Goal: Find specific page/section: Find specific page/section

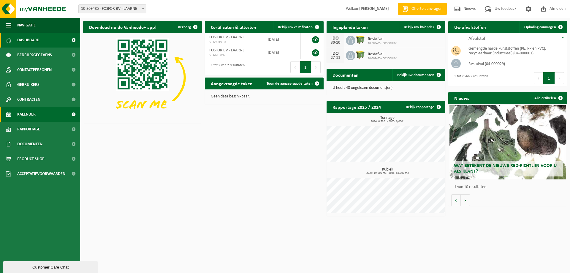
click at [29, 113] on span "Kalender" at bounding box center [26, 114] width 18 height 15
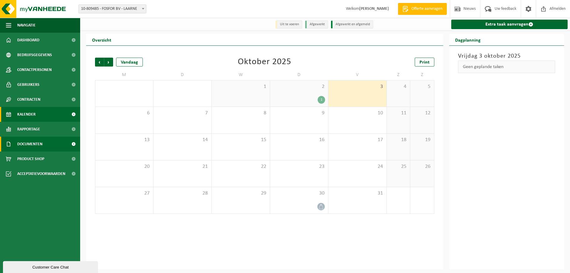
click at [30, 141] on span "Documenten" at bounding box center [29, 144] width 25 height 15
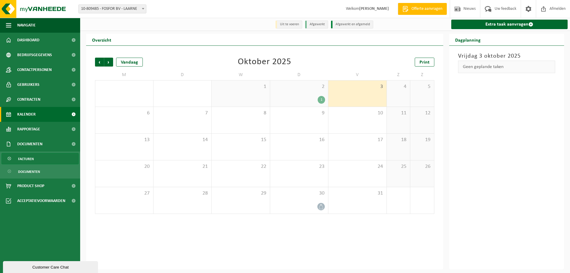
click at [29, 164] on span "Facturen" at bounding box center [26, 158] width 16 height 11
